Goal: Navigation & Orientation: Find specific page/section

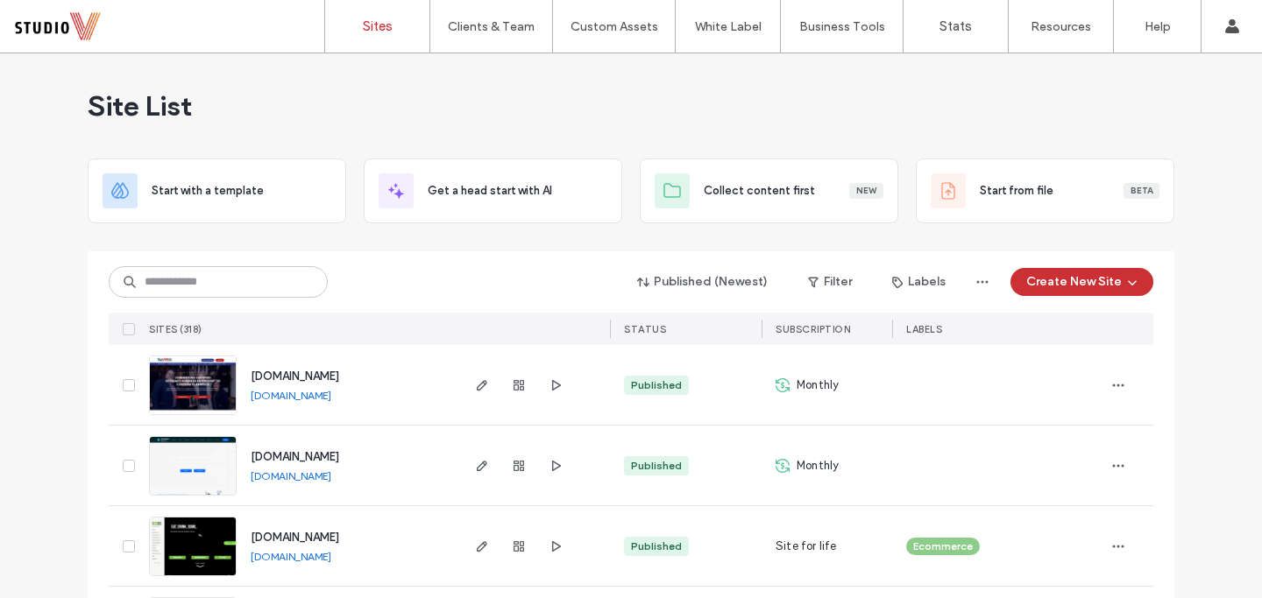
click at [260, 277] on input at bounding box center [218, 282] width 219 height 32
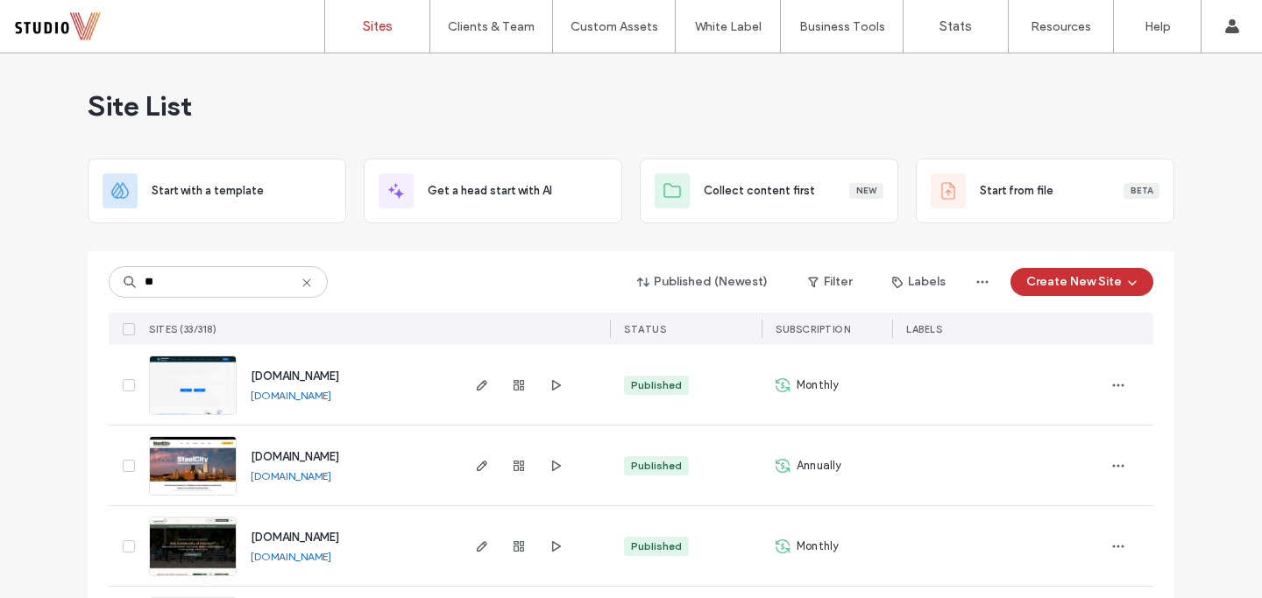
type input "***"
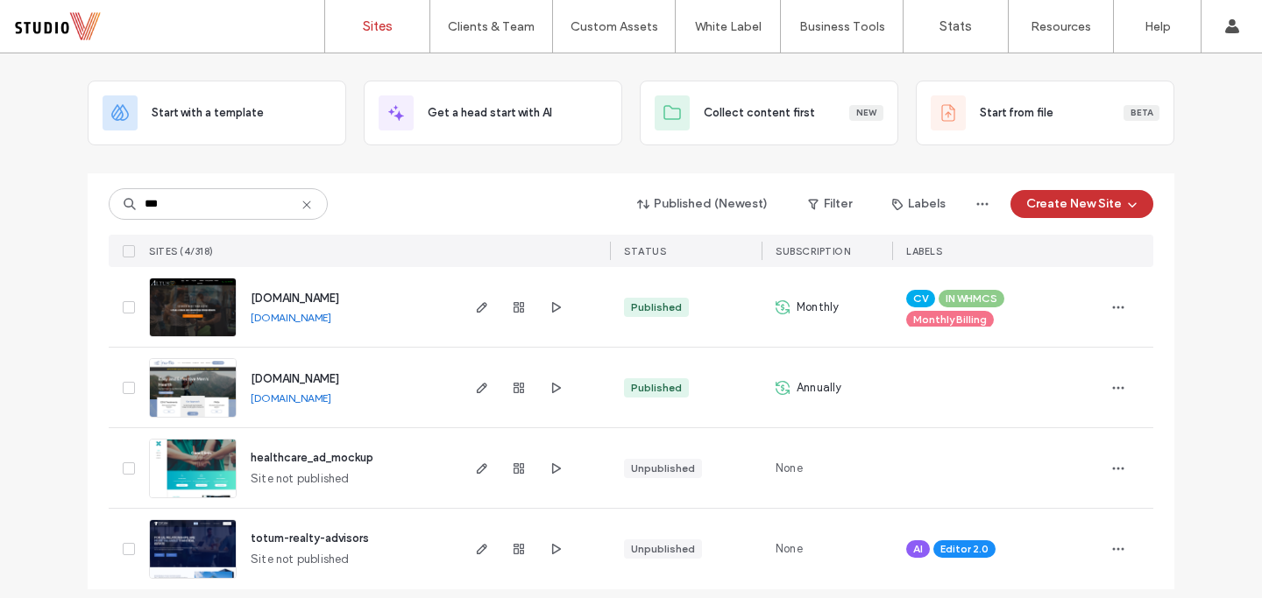
scroll to position [90, 0]
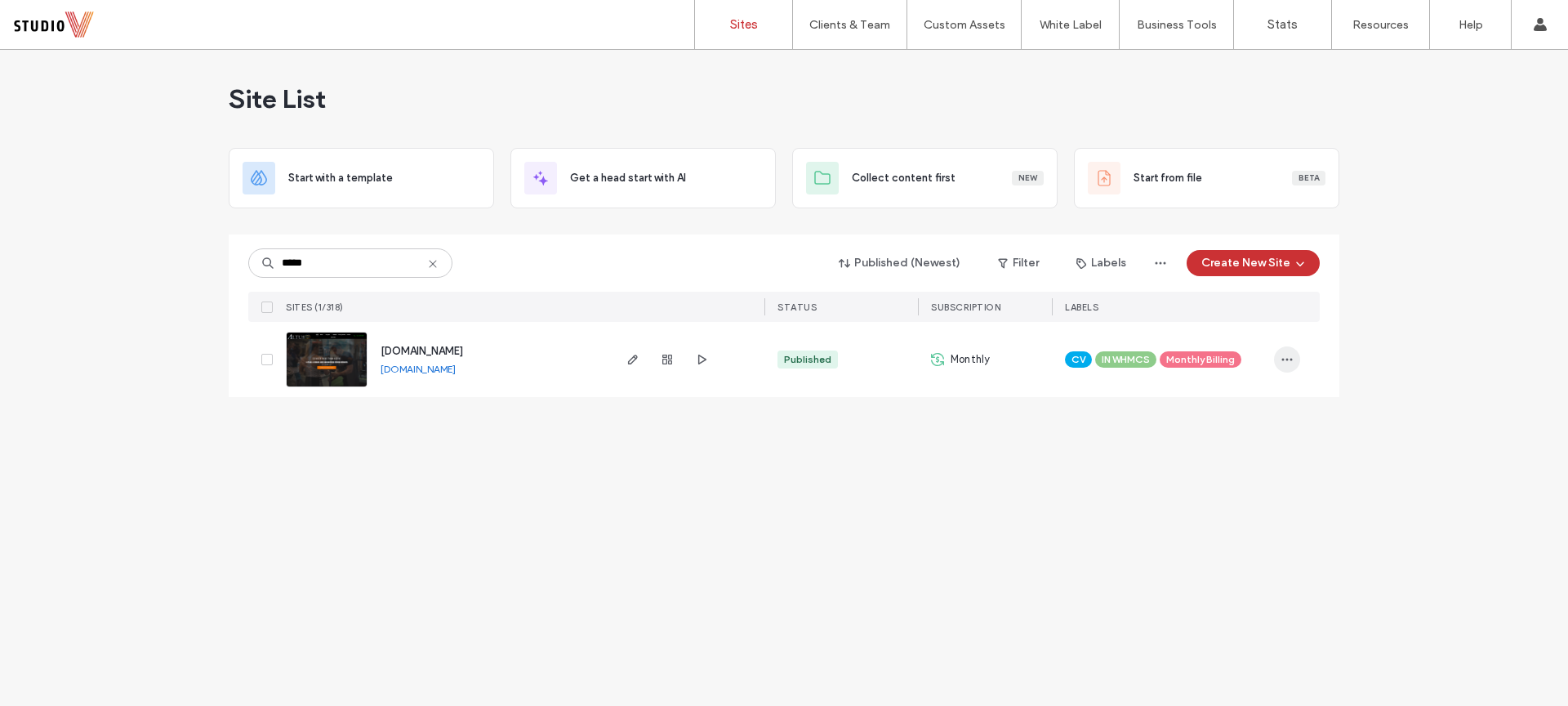
type input "*****"
click at [1286, 367] on span "button" at bounding box center [1287, 360] width 26 height 26
click at [1248, 546] on div "Site Dashboard" at bounding box center [1227, 535] width 145 height 31
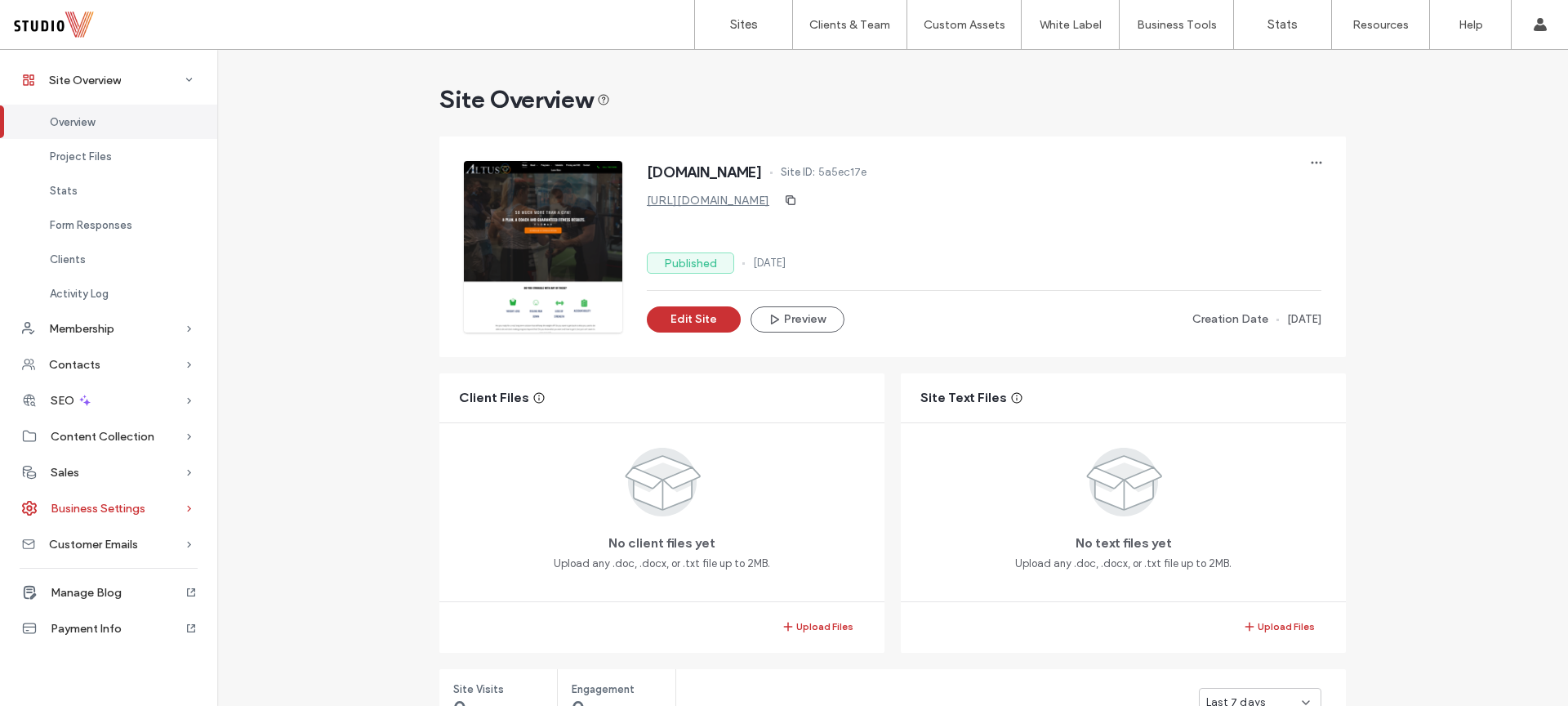
click at [159, 508] on div "Business Settings" at bounding box center [108, 508] width 217 height 36
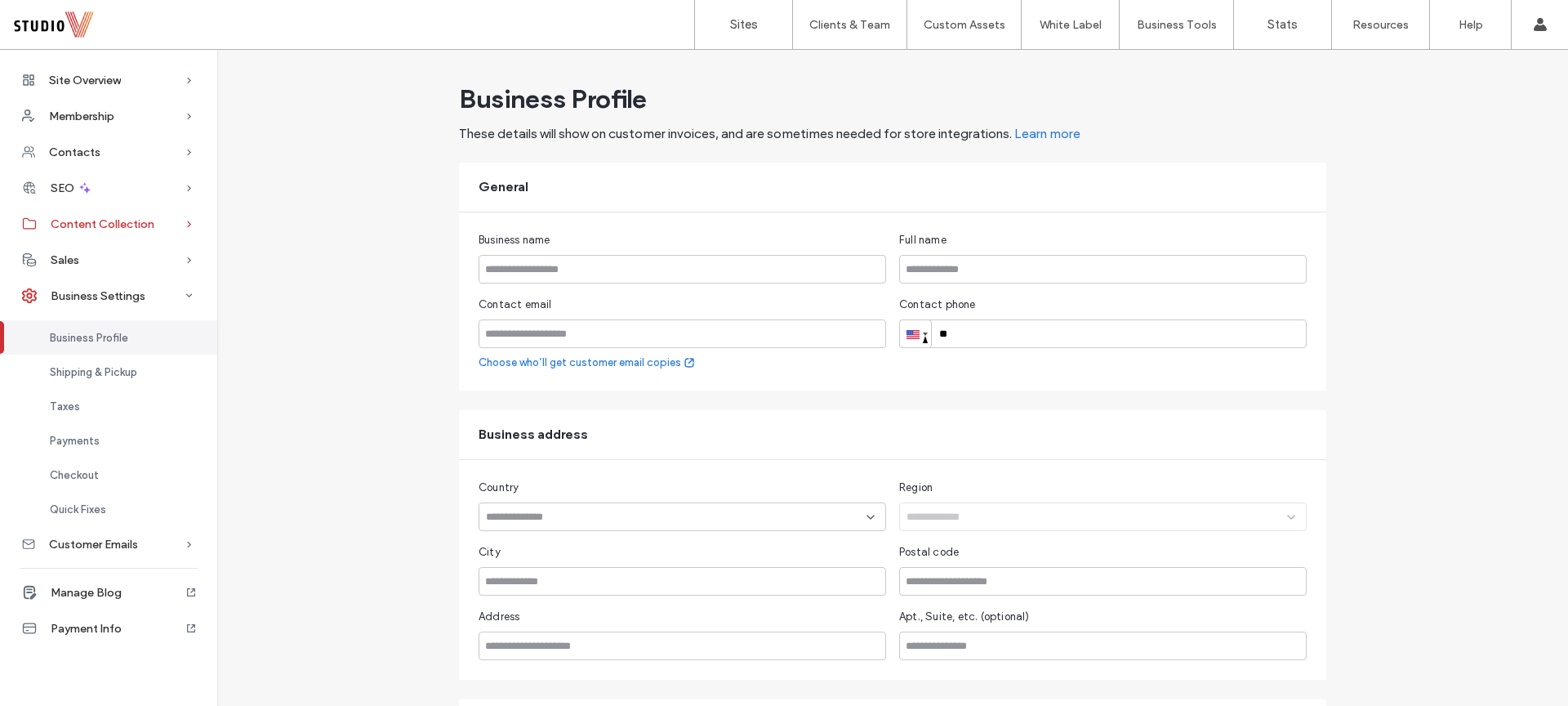
click at [175, 220] on div "Content Collection" at bounding box center [108, 224] width 217 height 36
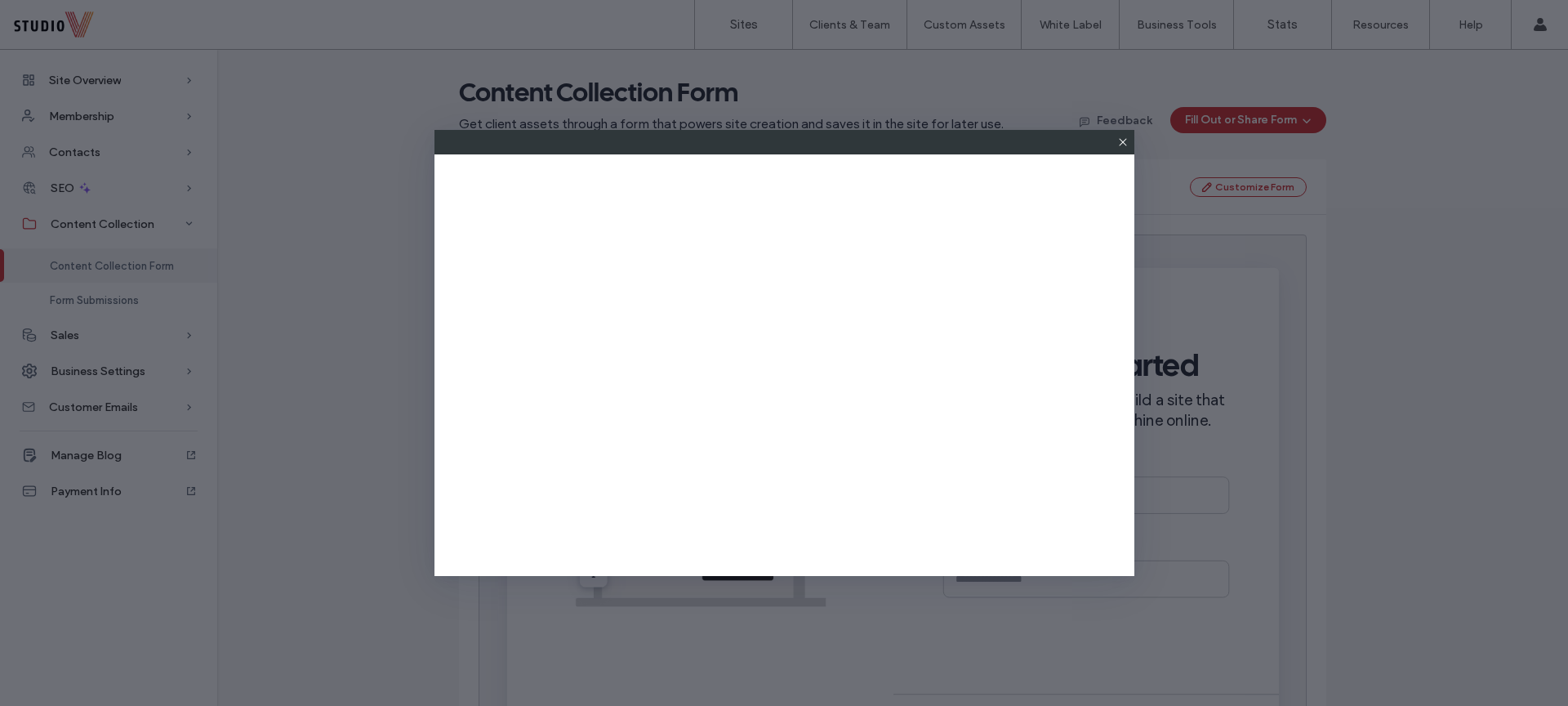
click at [1121, 143] on use at bounding box center [1122, 142] width 7 height 7
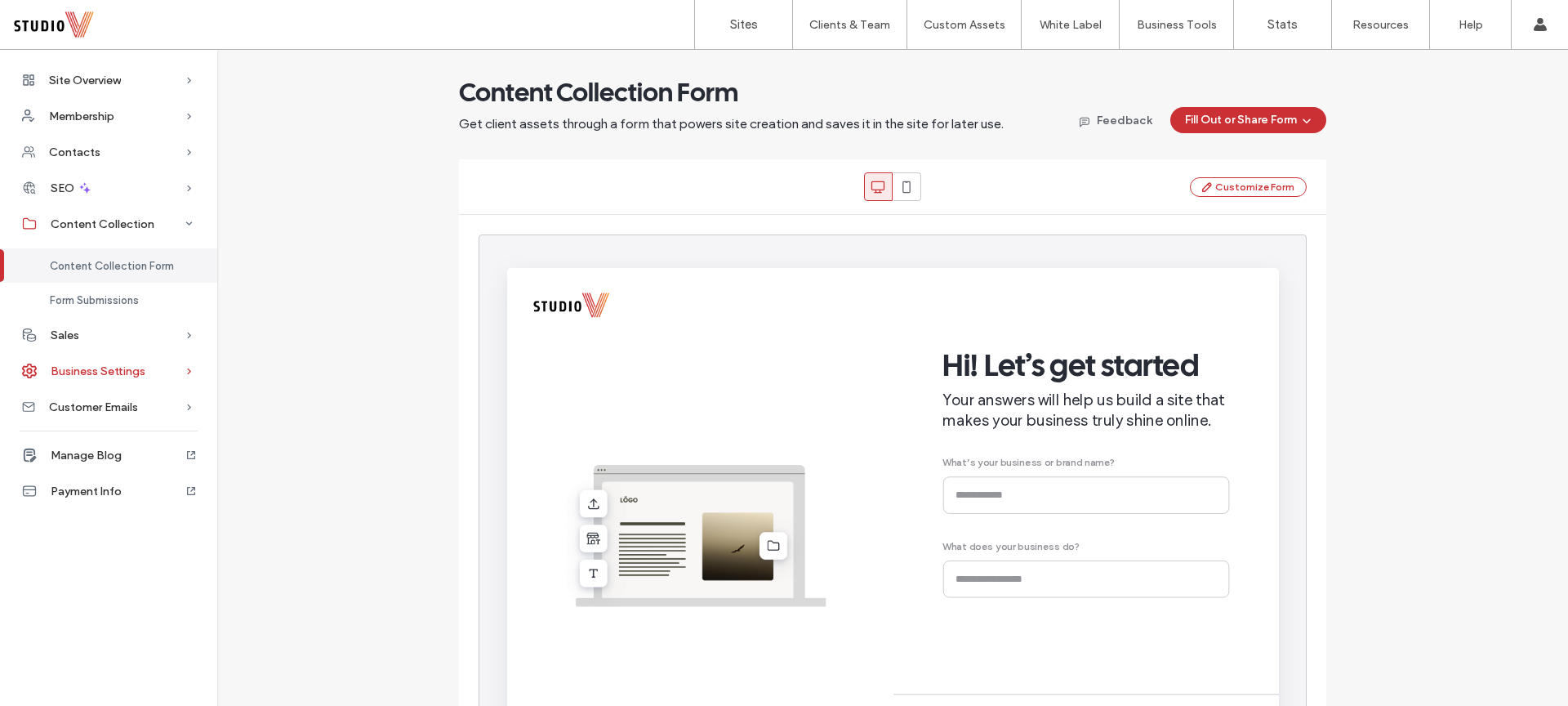
click at [159, 375] on div "Business Settings" at bounding box center [108, 371] width 217 height 36
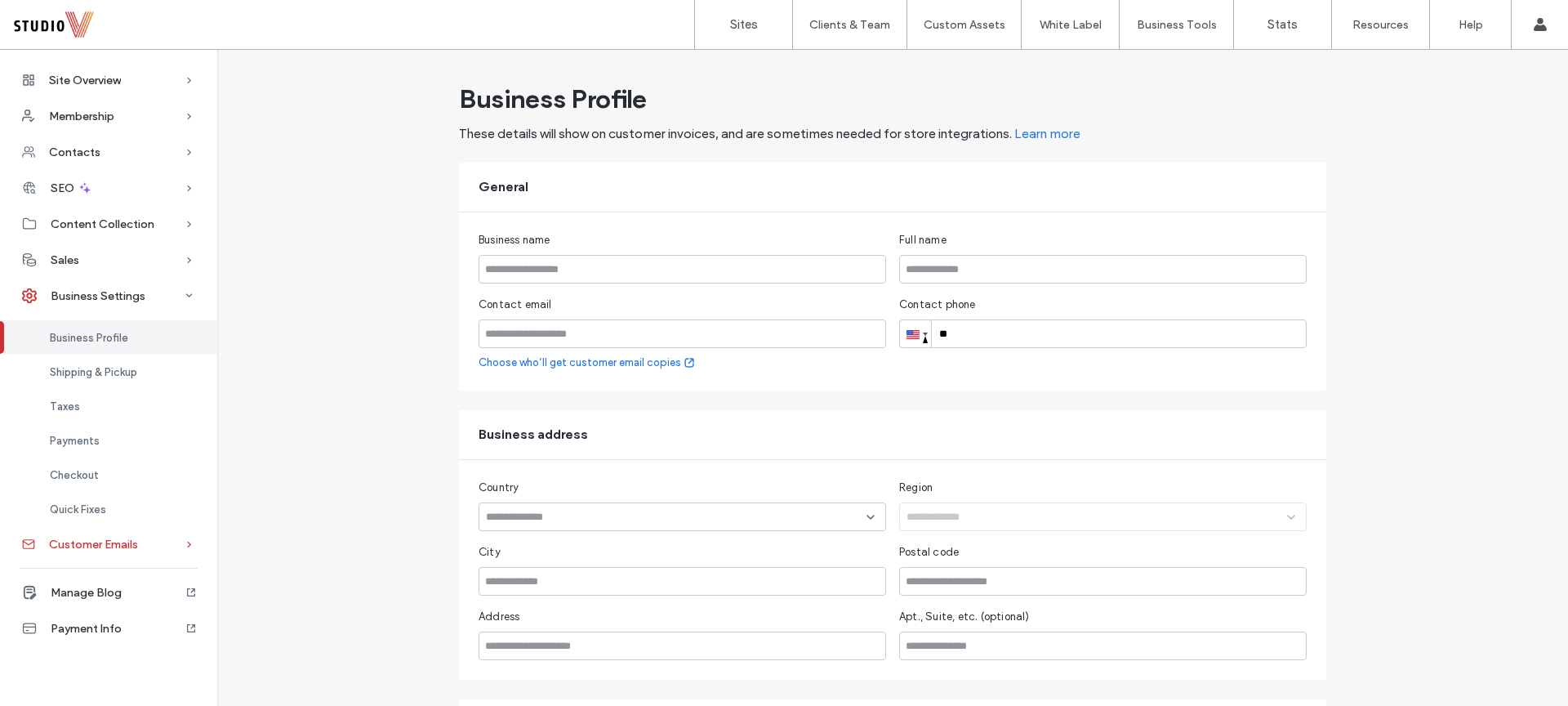
click at [150, 541] on div "Customer Emails" at bounding box center [108, 544] width 217 height 36
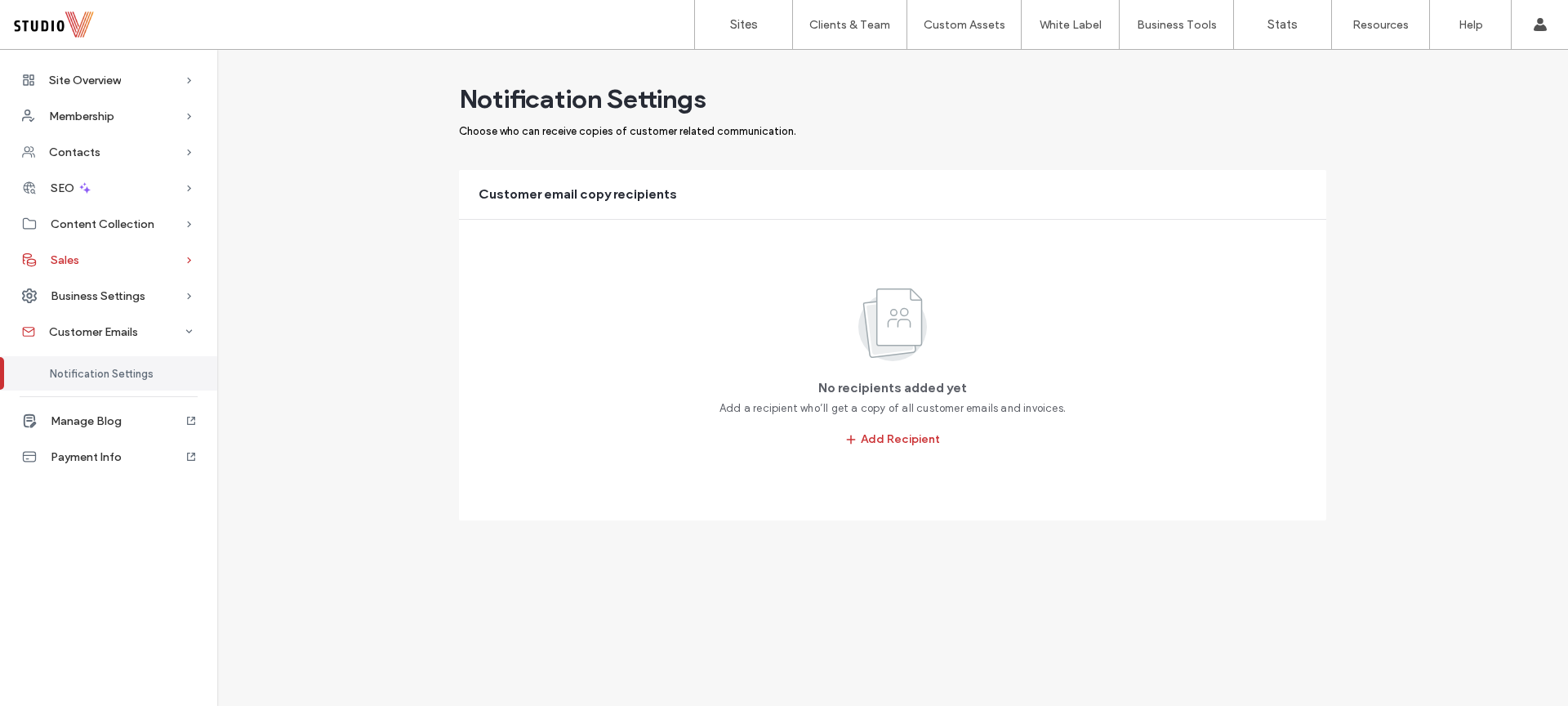
click at [175, 249] on div "Sales" at bounding box center [108, 259] width 217 height 36
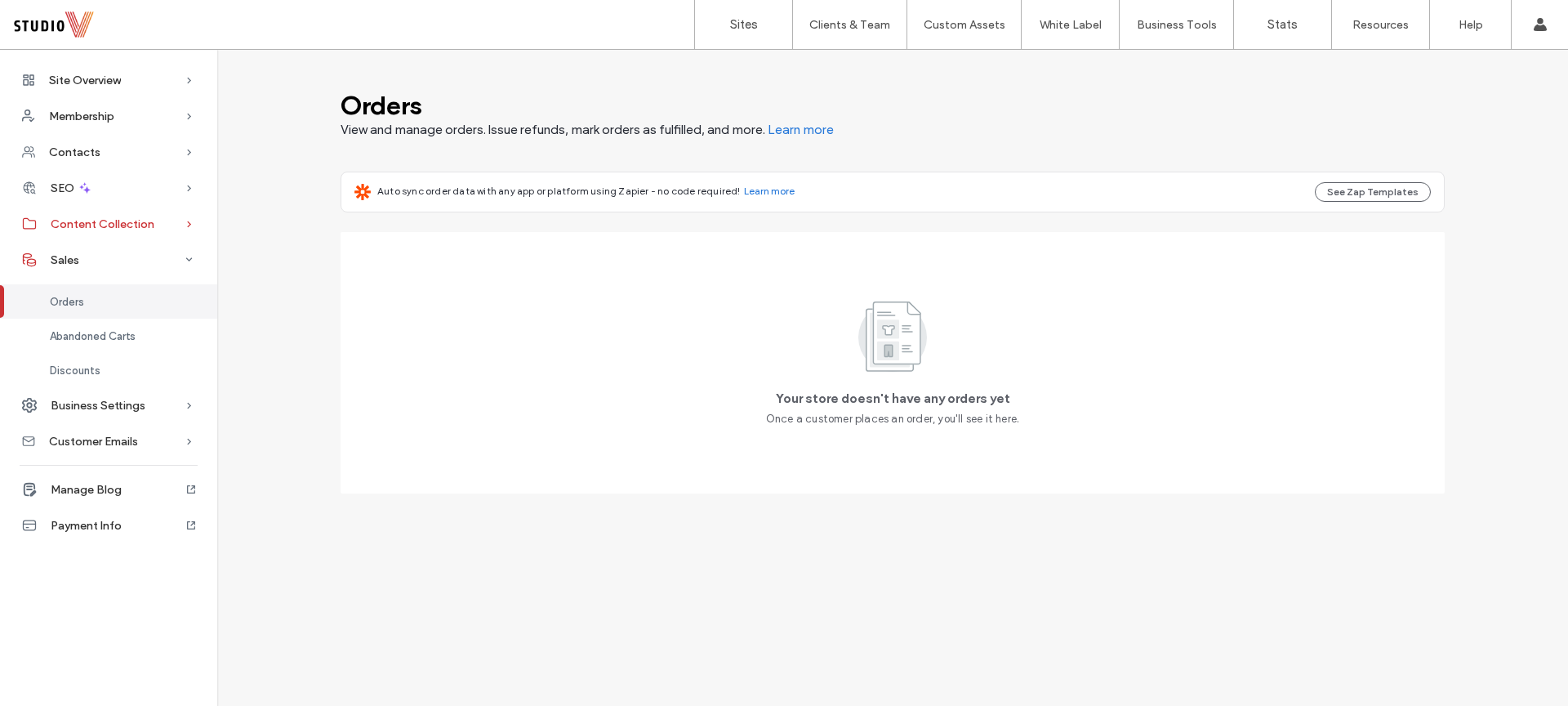
click at [190, 228] on icon at bounding box center [190, 224] width 17 height 17
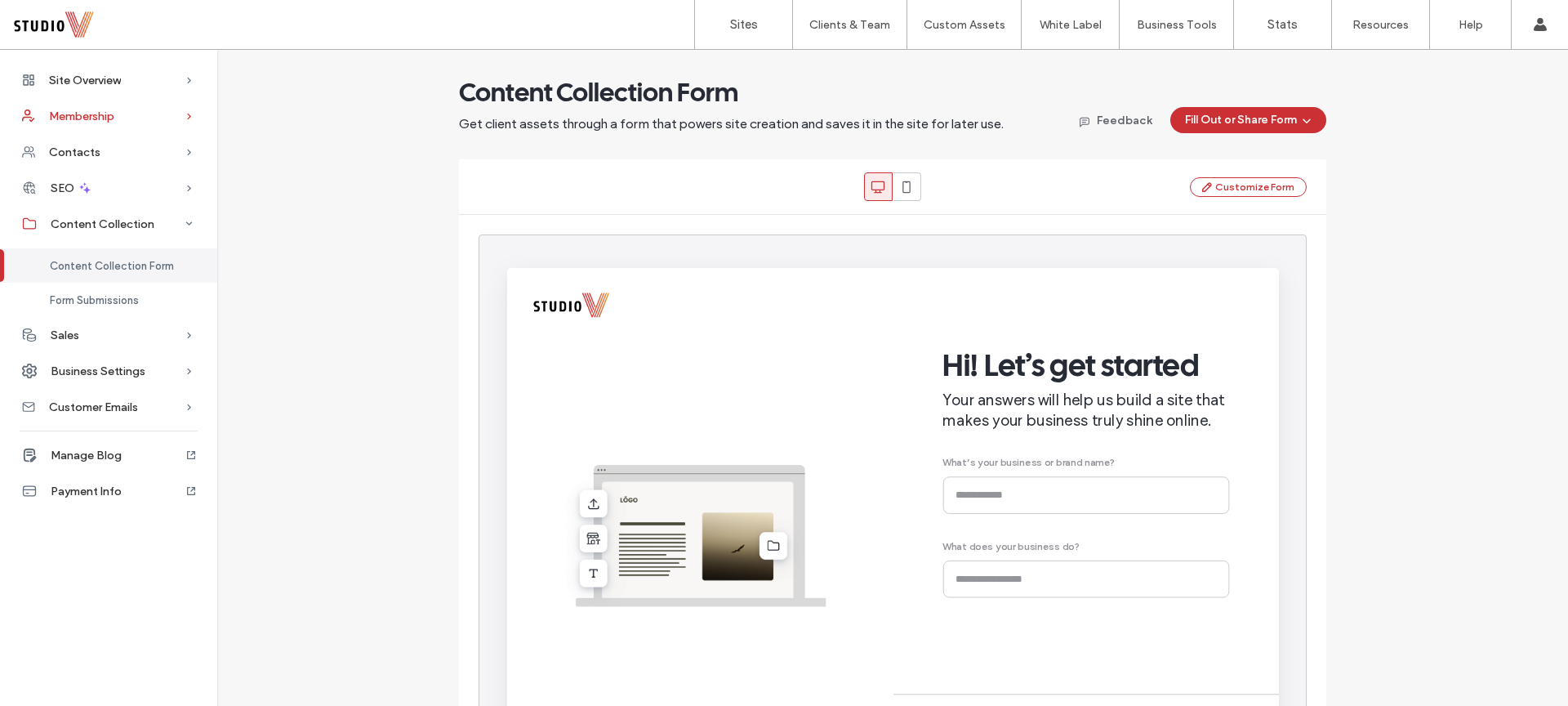
click at [184, 118] on icon at bounding box center [190, 117] width 17 height 17
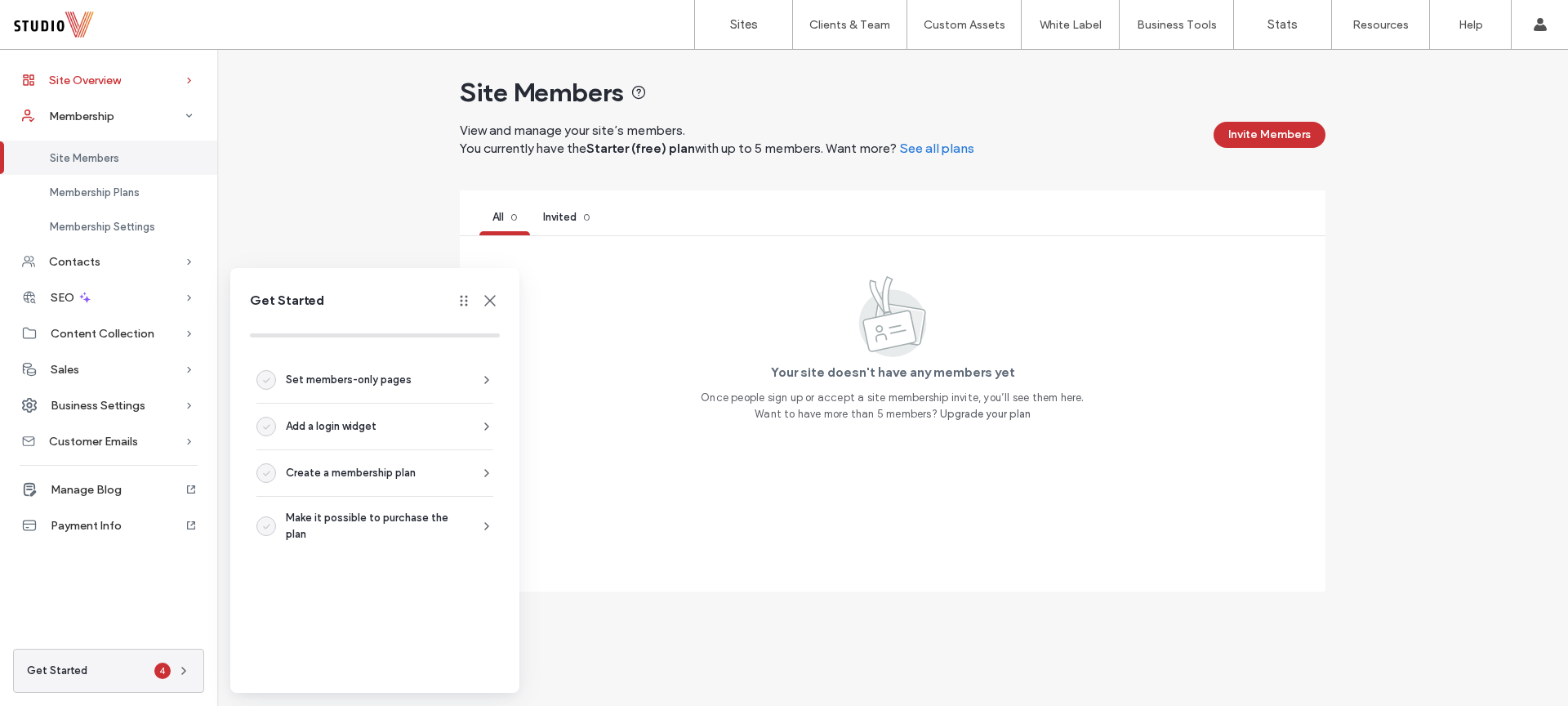
click at [188, 91] on span at bounding box center [190, 80] width 17 height 36
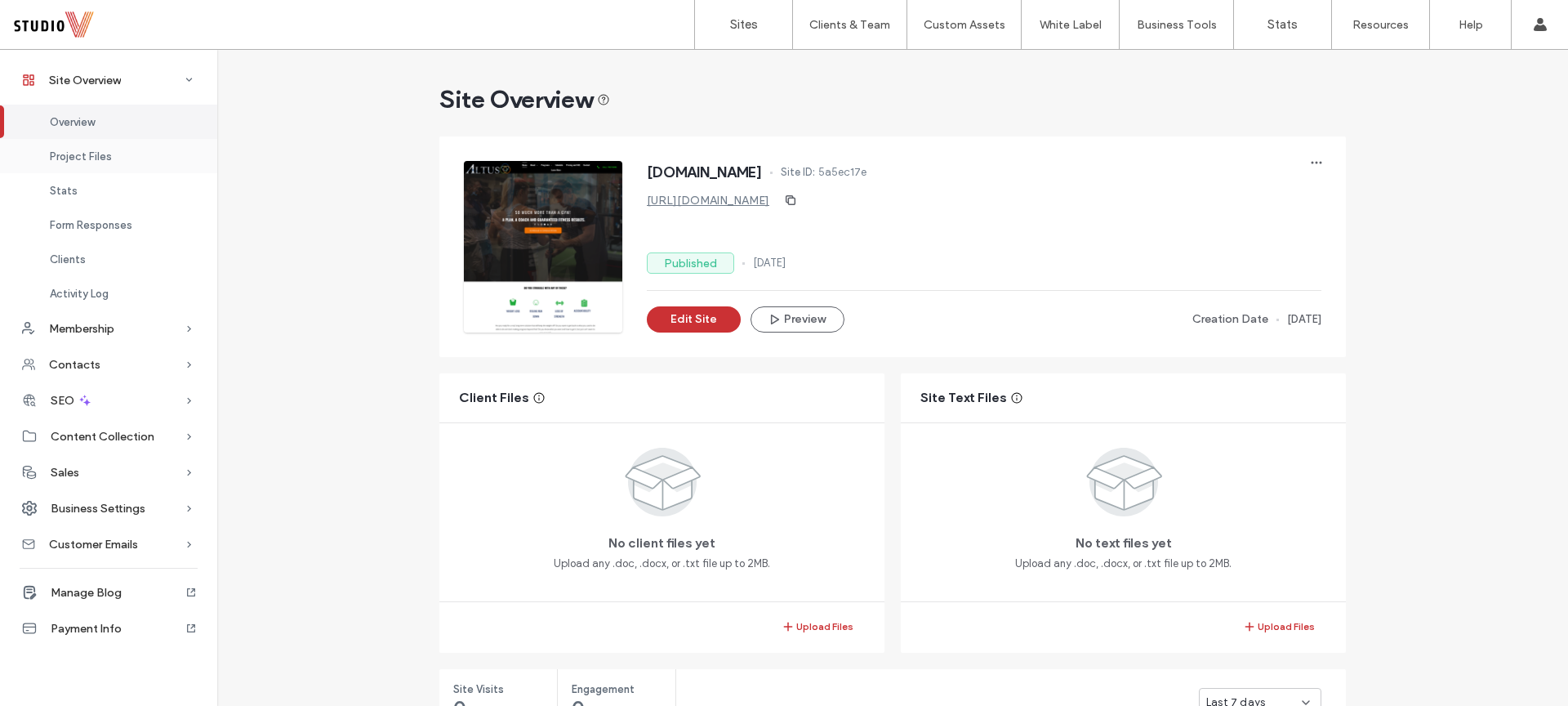
click at [85, 163] on div "Project Files" at bounding box center [108, 156] width 217 height 35
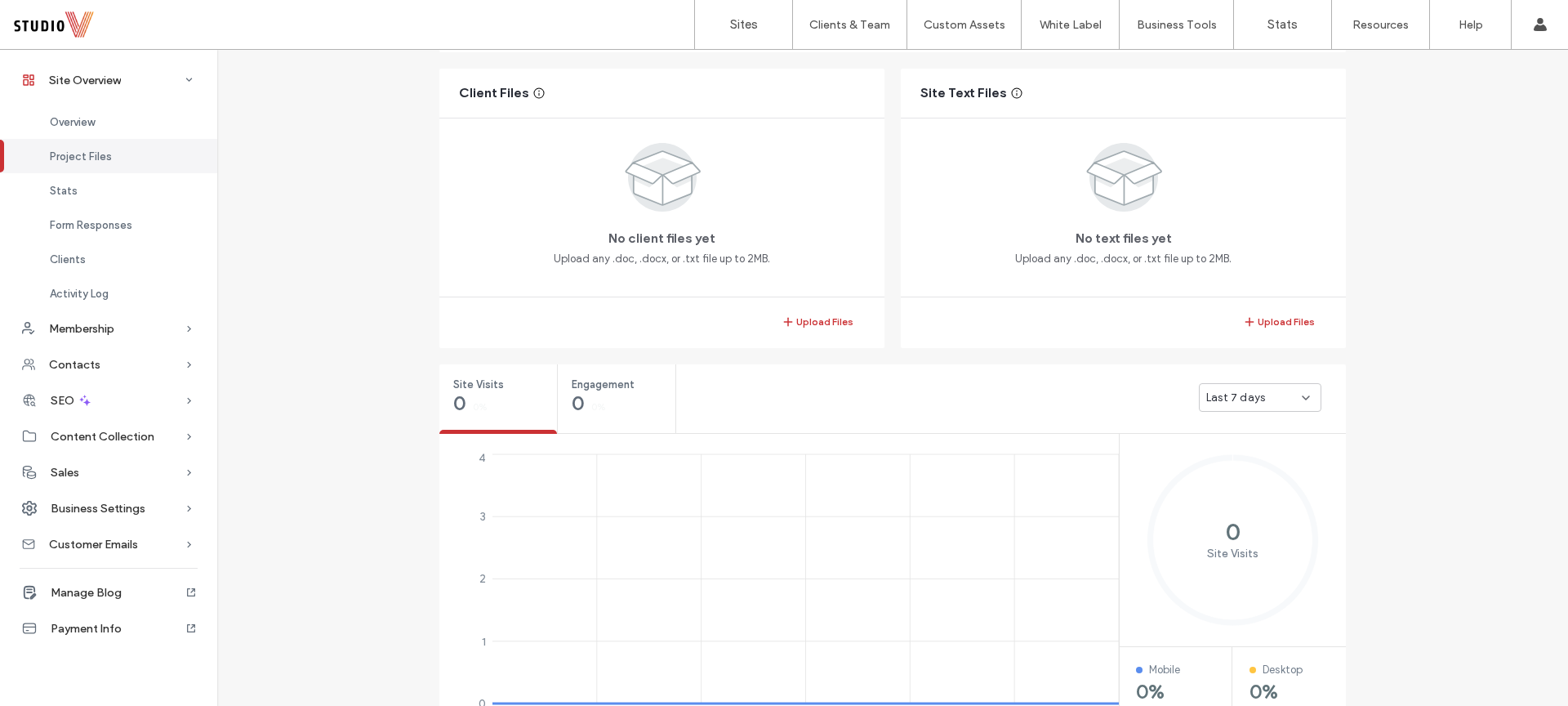
scroll to position [316, 0]
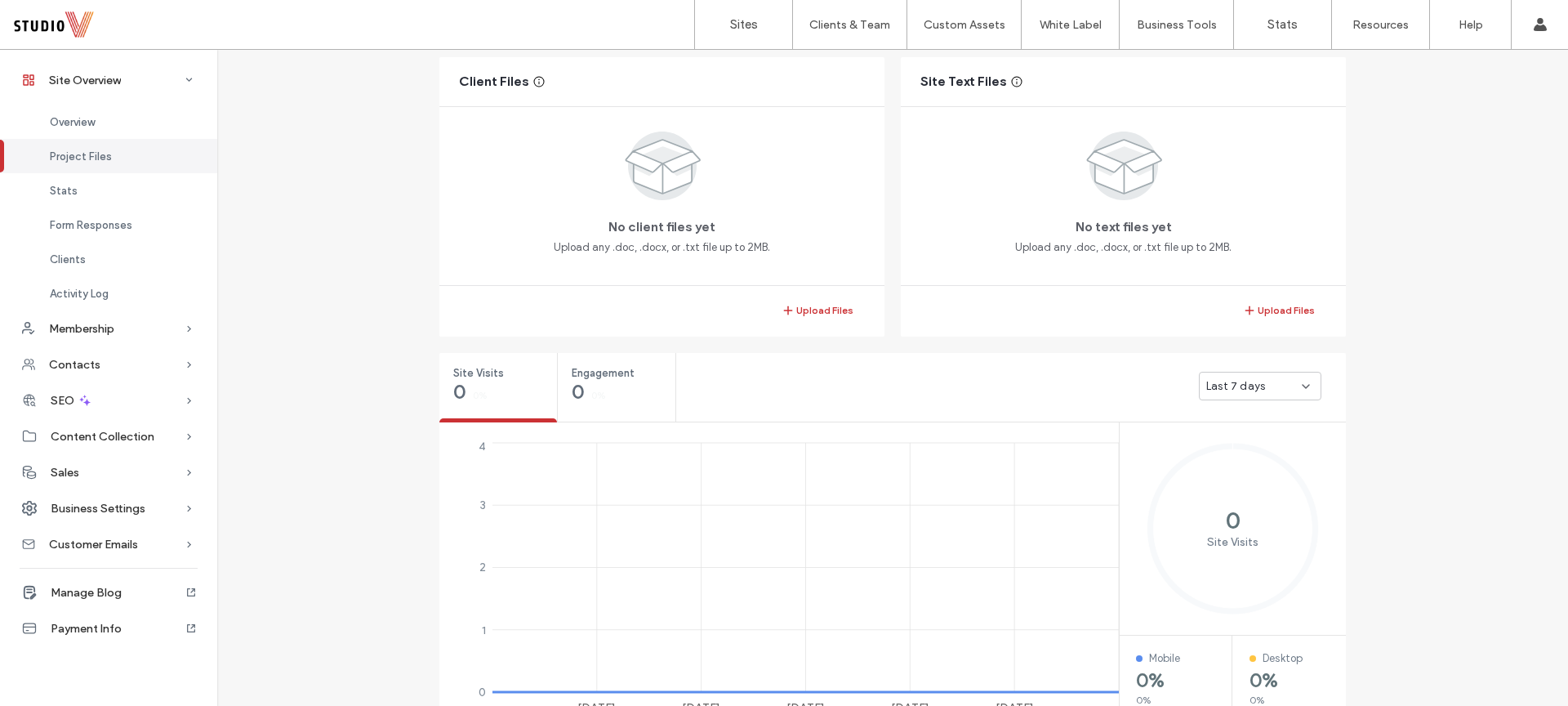
click at [195, 82] on icon at bounding box center [190, 80] width 17 height 17
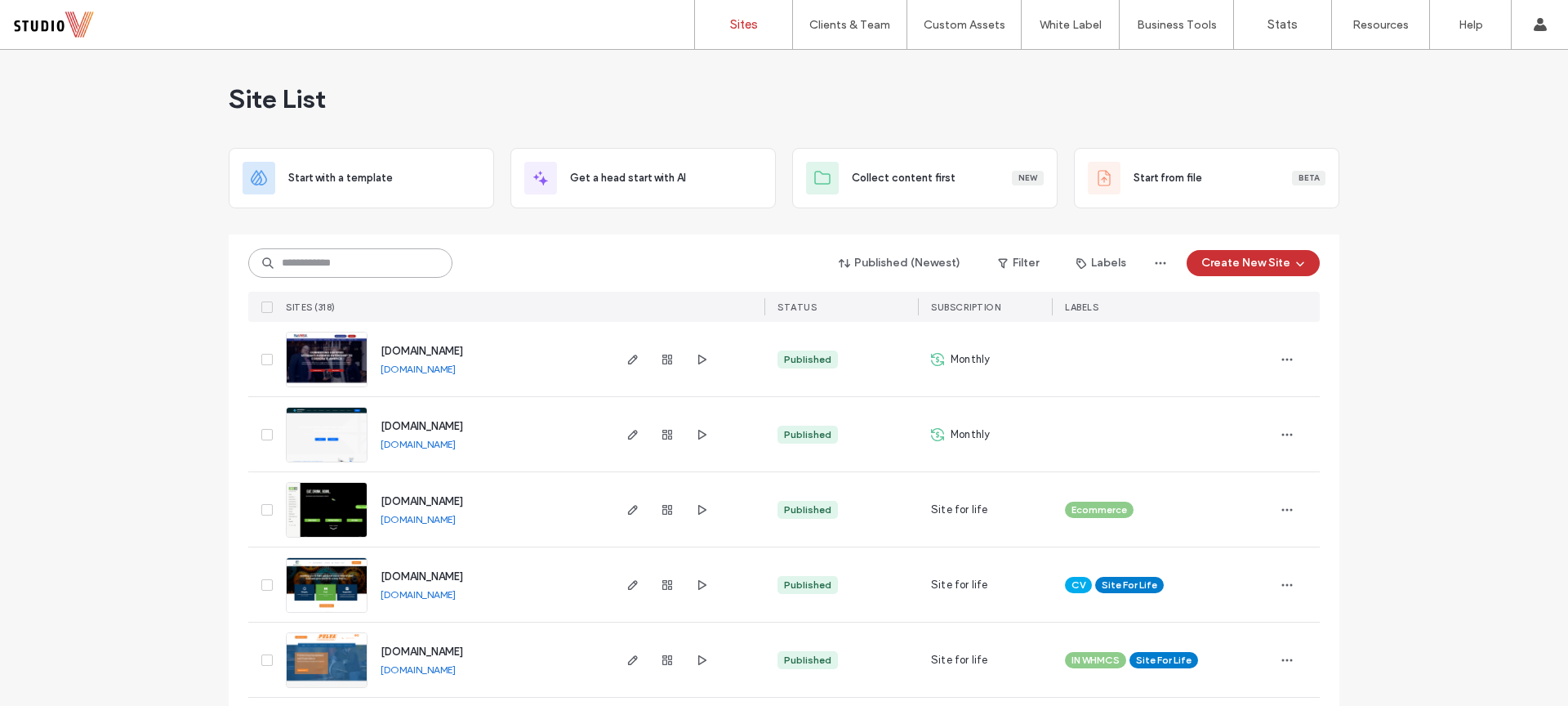
click at [379, 263] on input at bounding box center [350, 263] width 204 height 30
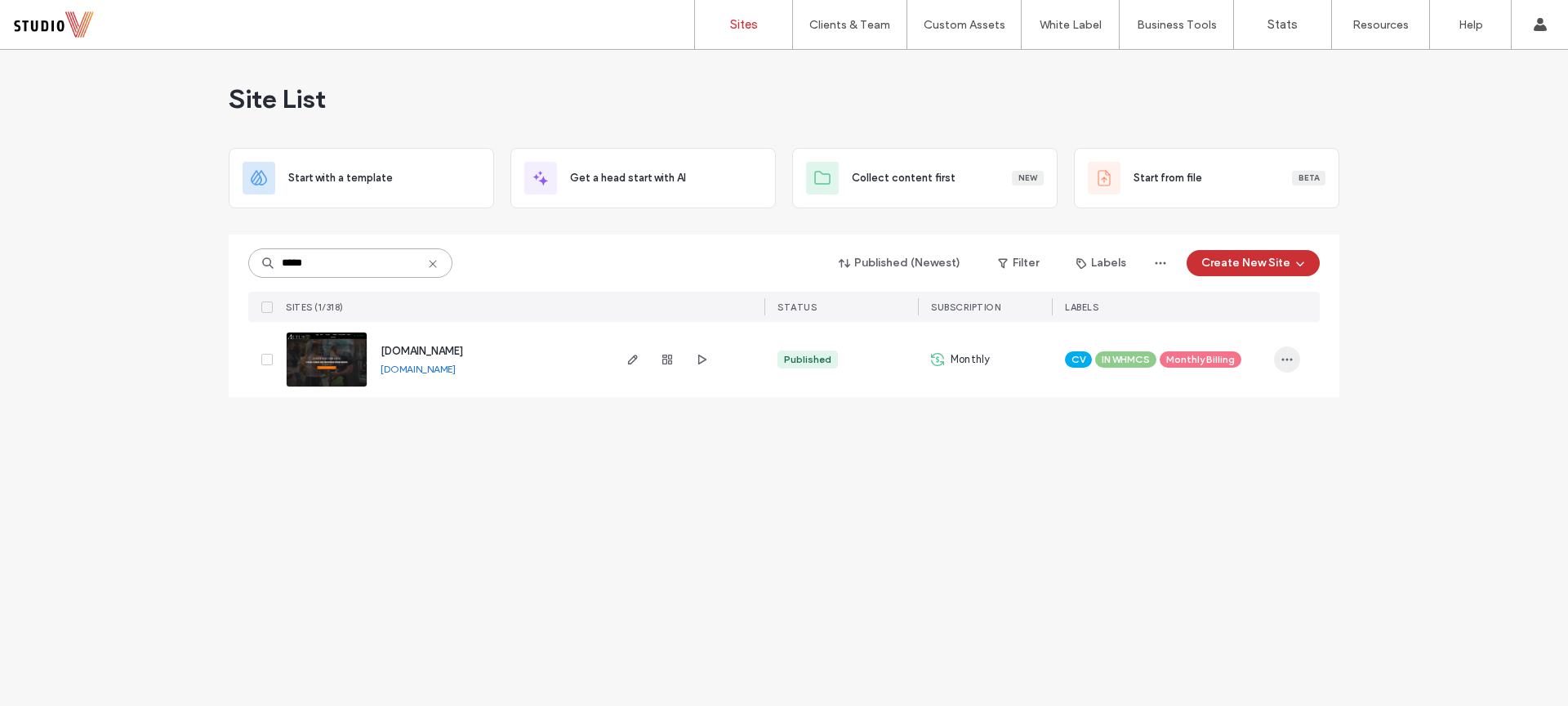
type input "*****"
click at [1277, 351] on span "button" at bounding box center [1287, 360] width 26 height 26
click at [1227, 503] on span "Transfer Site" at bounding box center [1217, 505] width 63 height 17
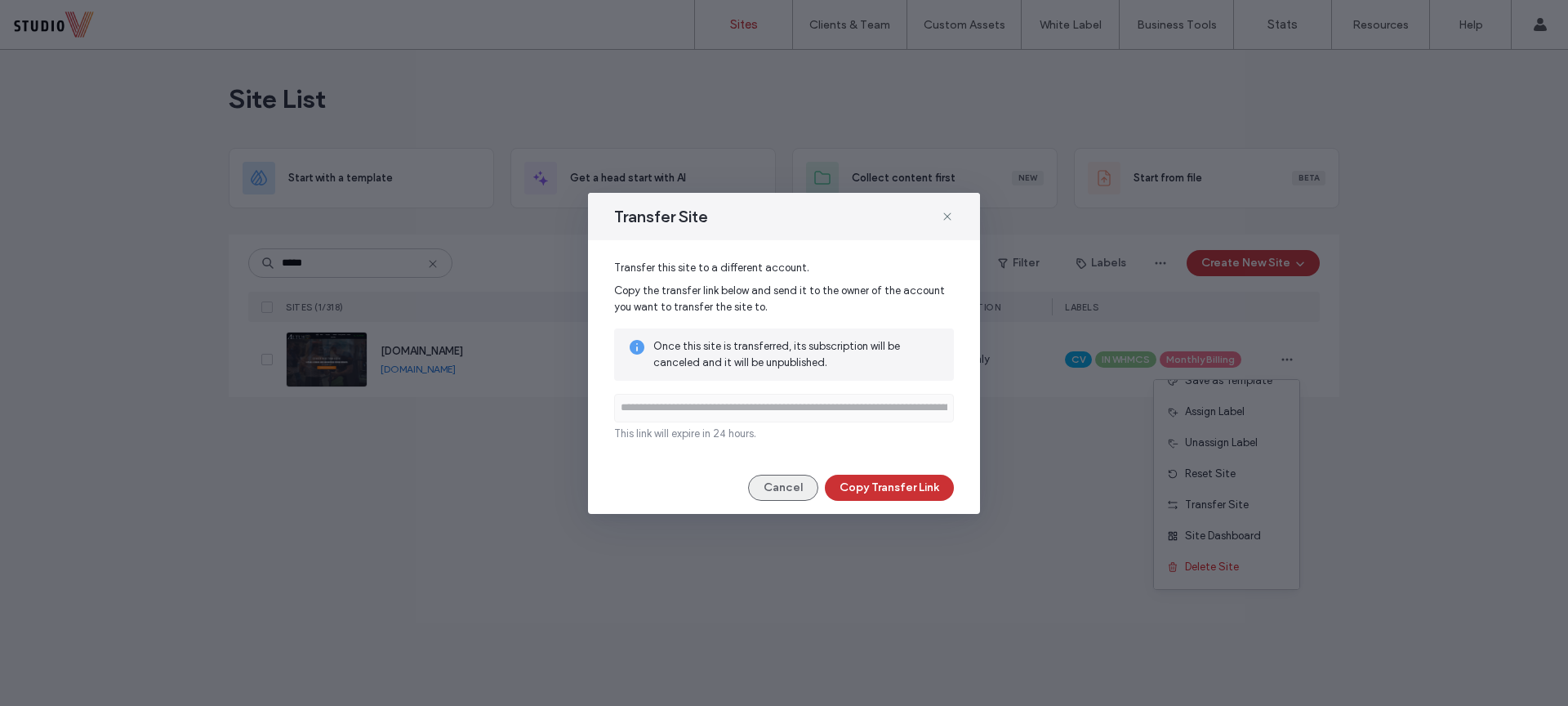
click at [794, 494] on button "Cancel" at bounding box center [783, 488] width 70 height 26
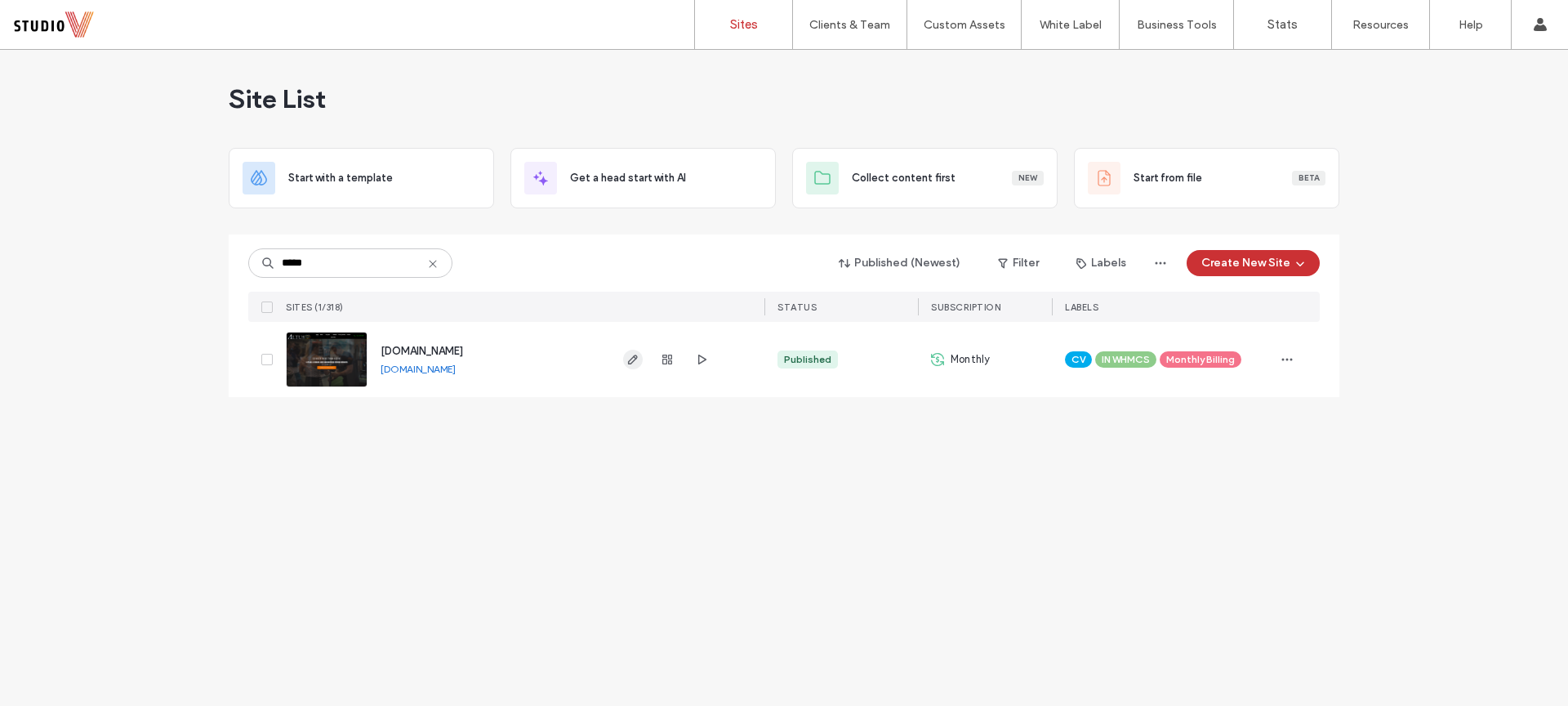
click at [631, 362] on use "button" at bounding box center [633, 359] width 10 height 10
